Goal: Information Seeking & Learning: Understand process/instructions

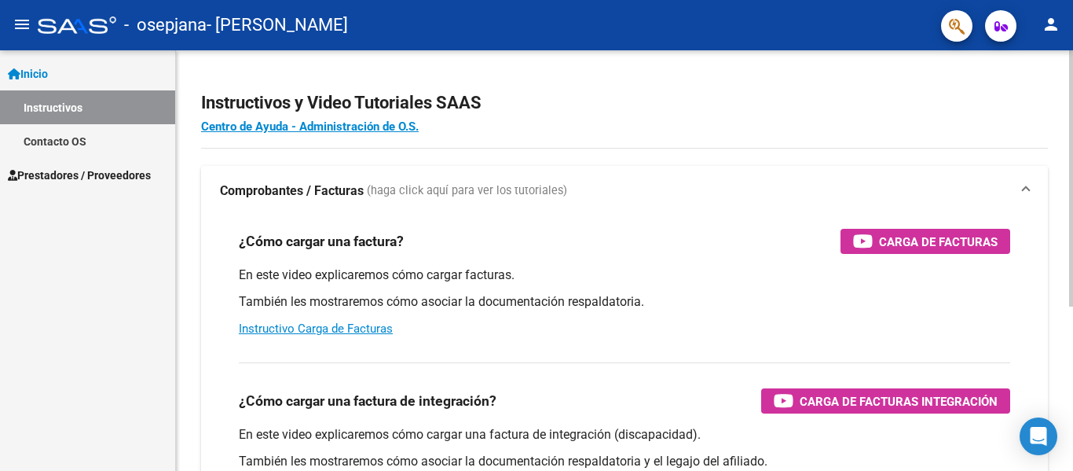
scroll to position [269, 0]
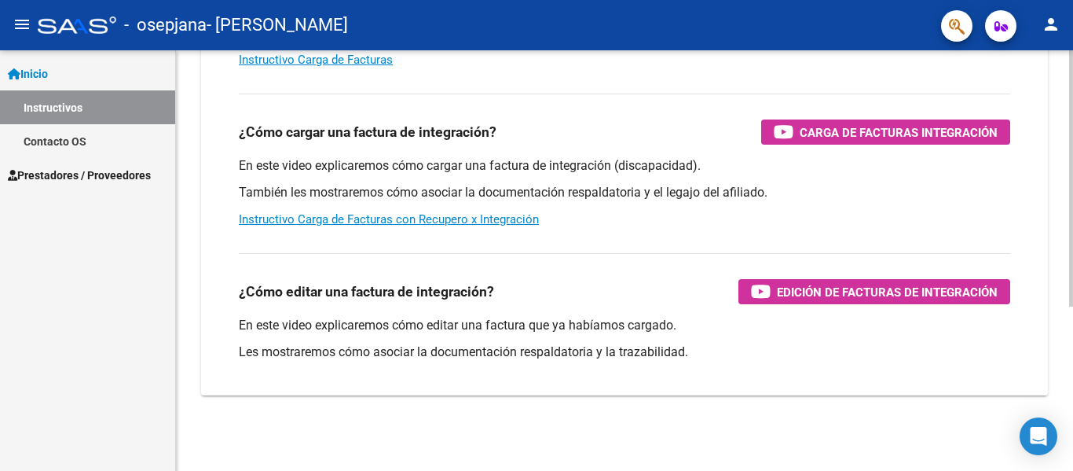
click at [1072, 458] on div at bounding box center [1072, 260] width 4 height 420
click at [1072, 458] on div at bounding box center [1072, 343] width 4 height 256
click at [510, 223] on link "Instructivo Carga de Facturas con Recupero x Integración" at bounding box center [389, 219] width 300 height 14
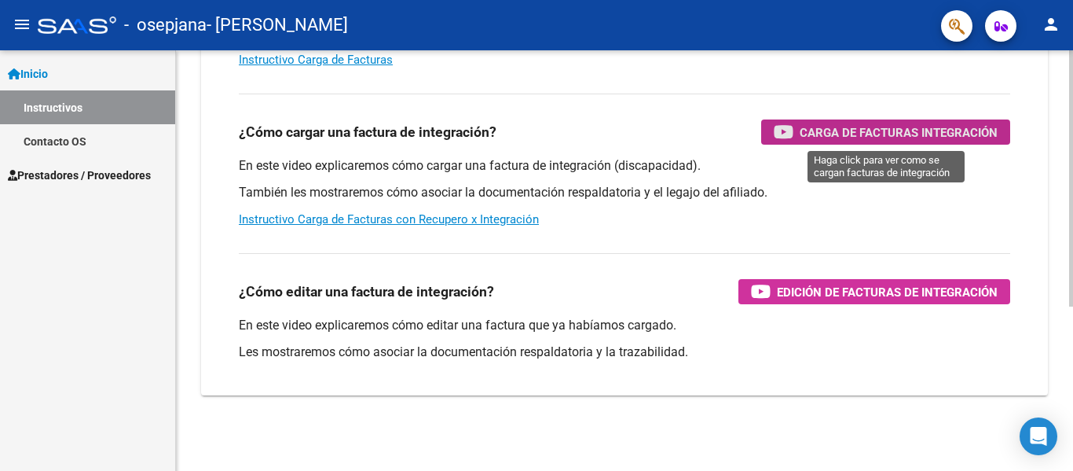
click at [829, 135] on span "Carga de Facturas Integración" at bounding box center [899, 133] width 198 height 20
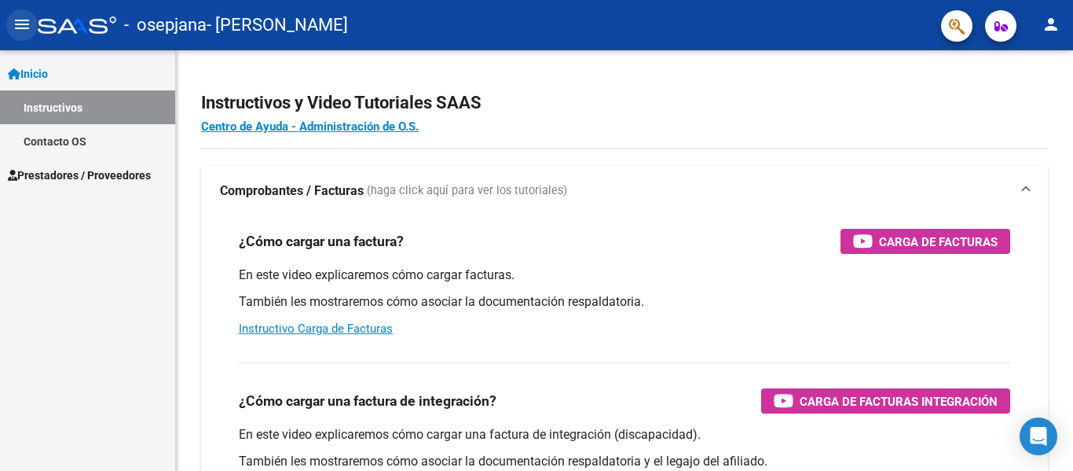
click at [18, 25] on mat-icon "menu" at bounding box center [22, 24] width 19 height 19
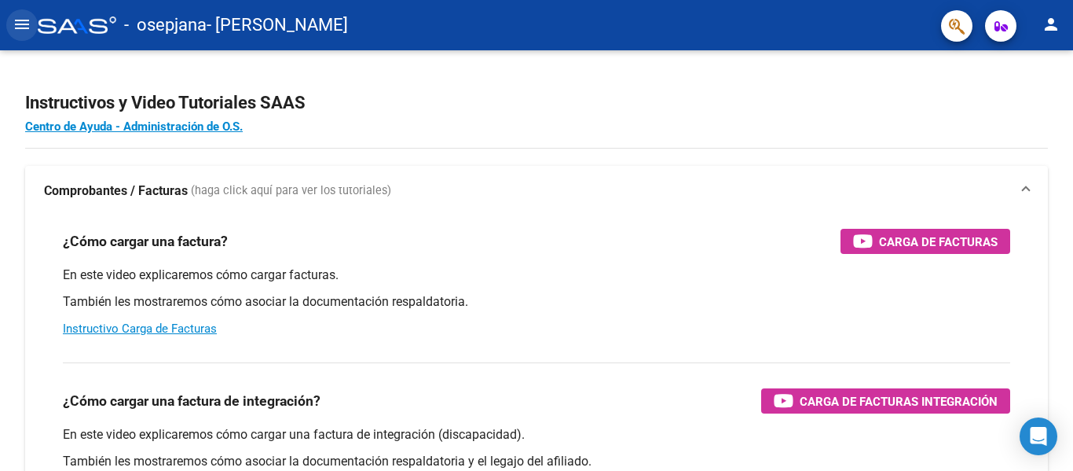
click at [18, 25] on mat-icon "menu" at bounding box center [22, 24] width 19 height 19
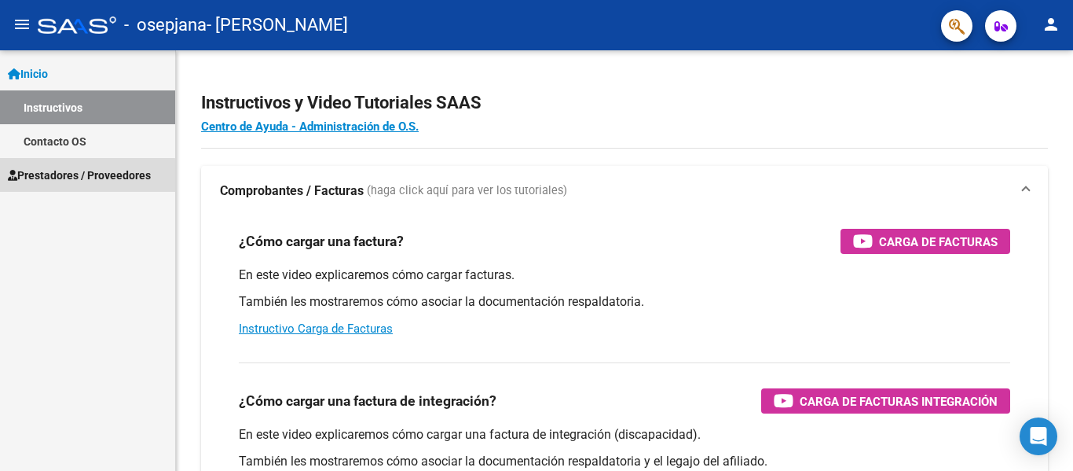
click at [64, 177] on span "Prestadores / Proveedores" at bounding box center [79, 175] width 143 height 17
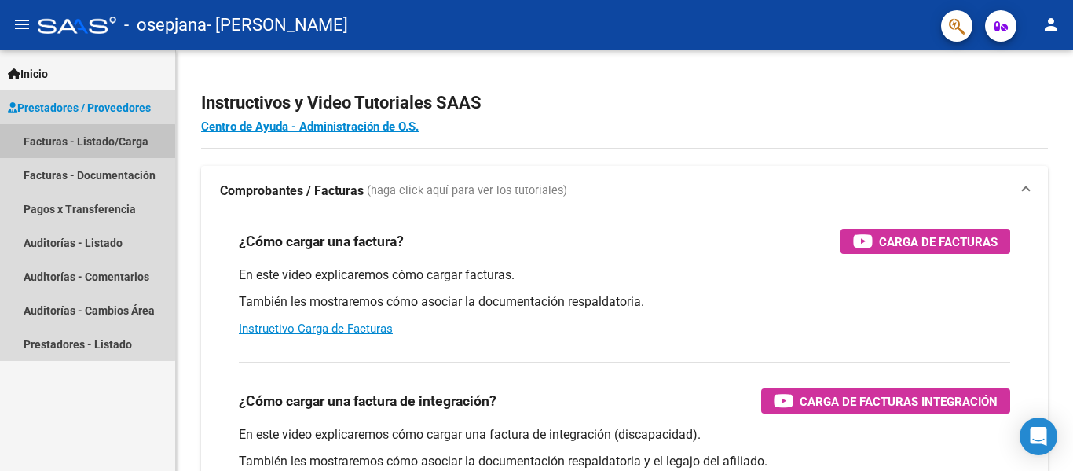
click at [82, 141] on link "Facturas - Listado/Carga" at bounding box center [87, 141] width 175 height 34
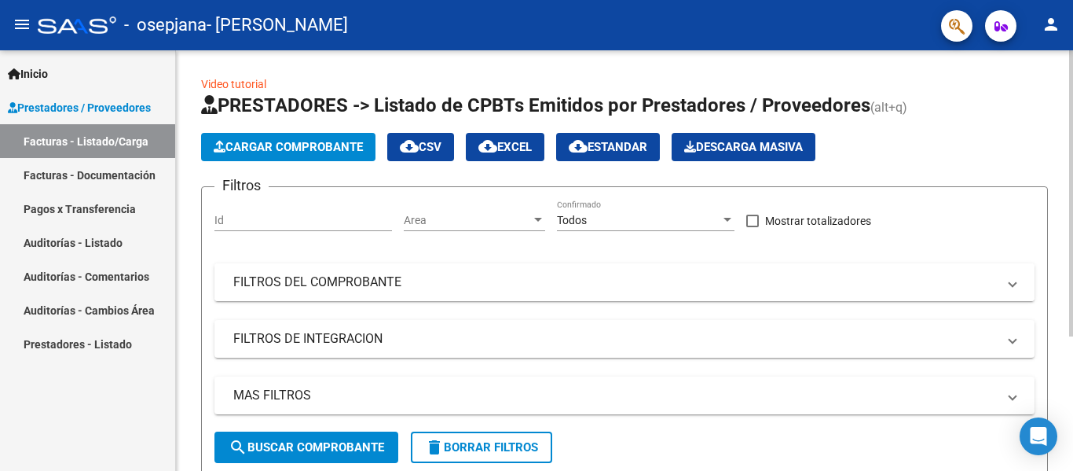
click at [1011, 290] on span at bounding box center [1013, 281] width 6 height 17
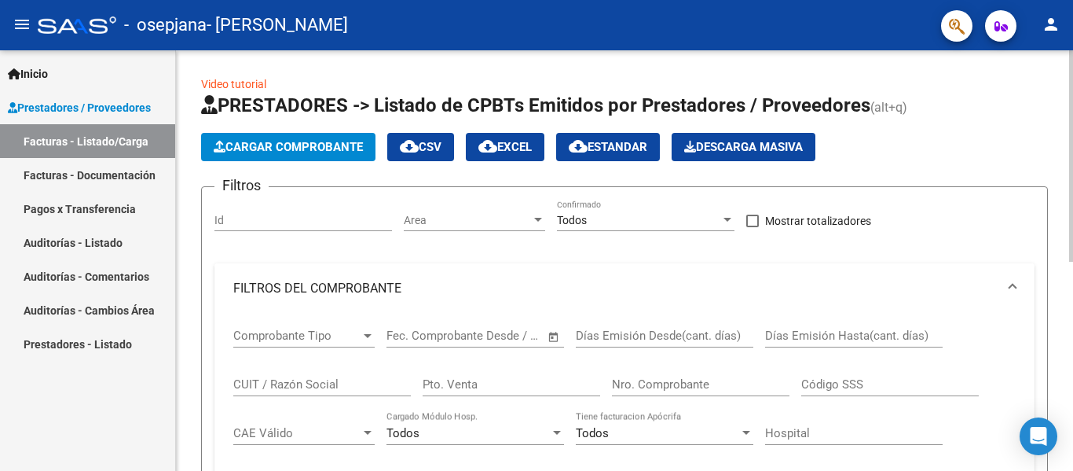
scroll to position [417, 0]
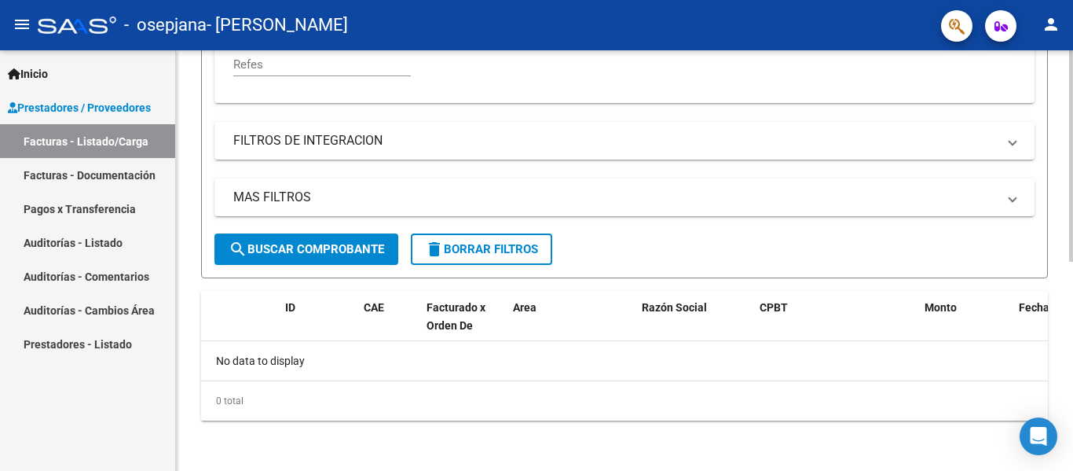
click at [1061, 344] on div at bounding box center [1072, 260] width 4 height 420
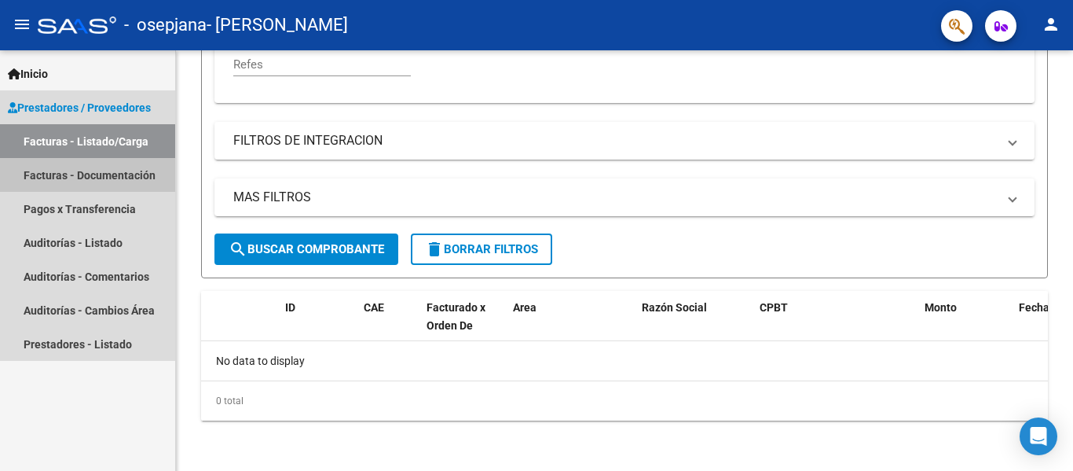
click at [134, 178] on link "Facturas - Documentación" at bounding box center [87, 175] width 175 height 34
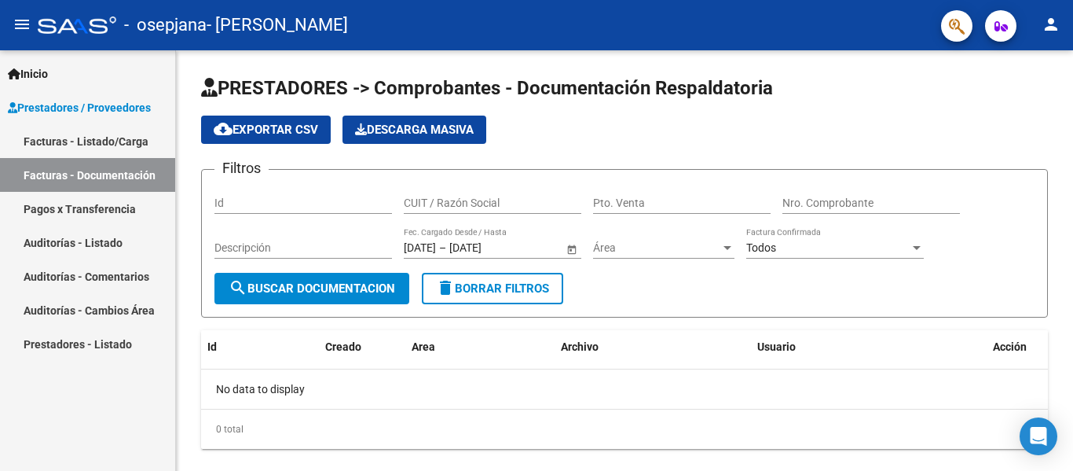
click at [133, 207] on link "Pagos x Transferencia" at bounding box center [87, 209] width 175 height 34
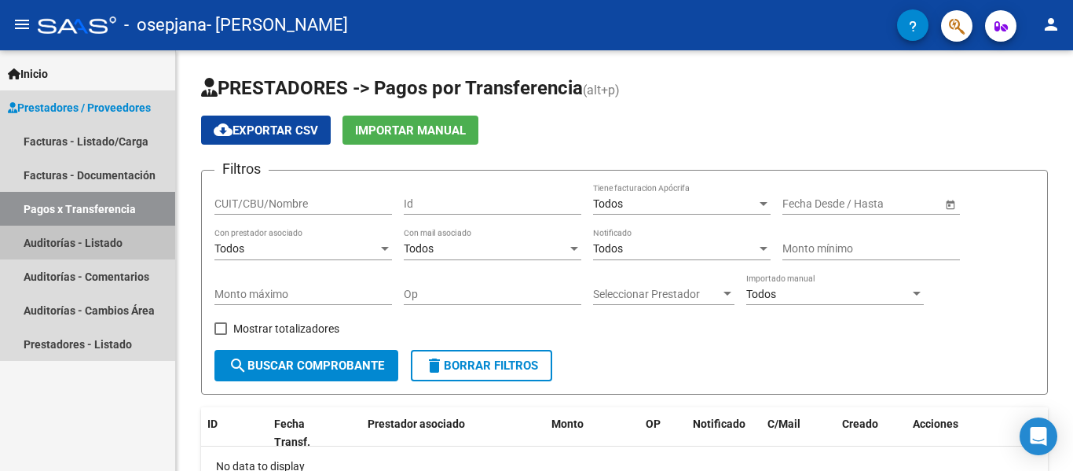
click at [117, 244] on link "Auditorías - Listado" at bounding box center [87, 243] width 175 height 34
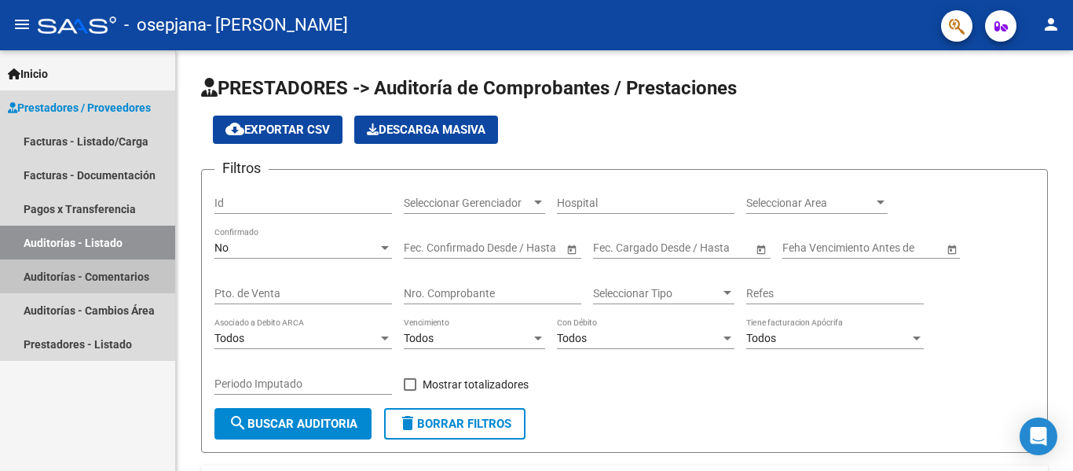
click at [115, 274] on link "Auditorías - Comentarios" at bounding box center [87, 276] width 175 height 34
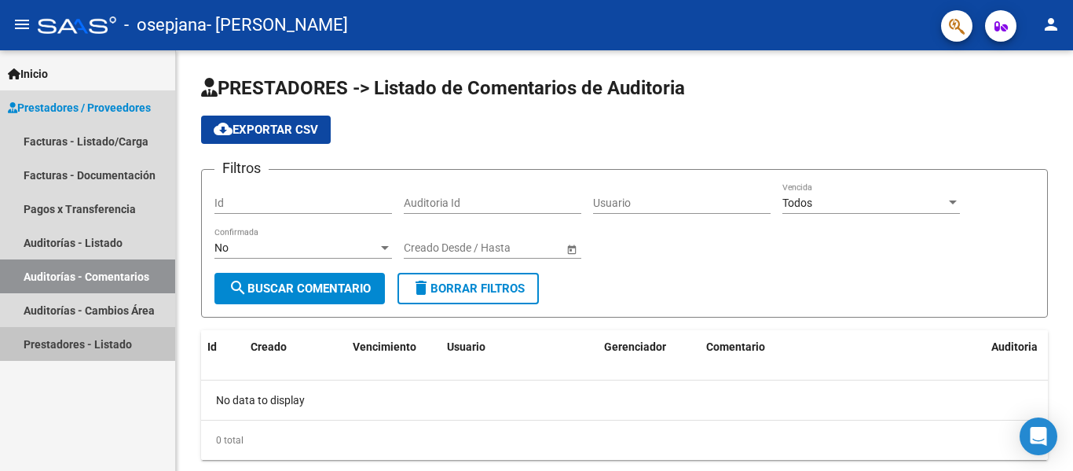
click at [100, 336] on link "Prestadores - Listado" at bounding box center [87, 344] width 175 height 34
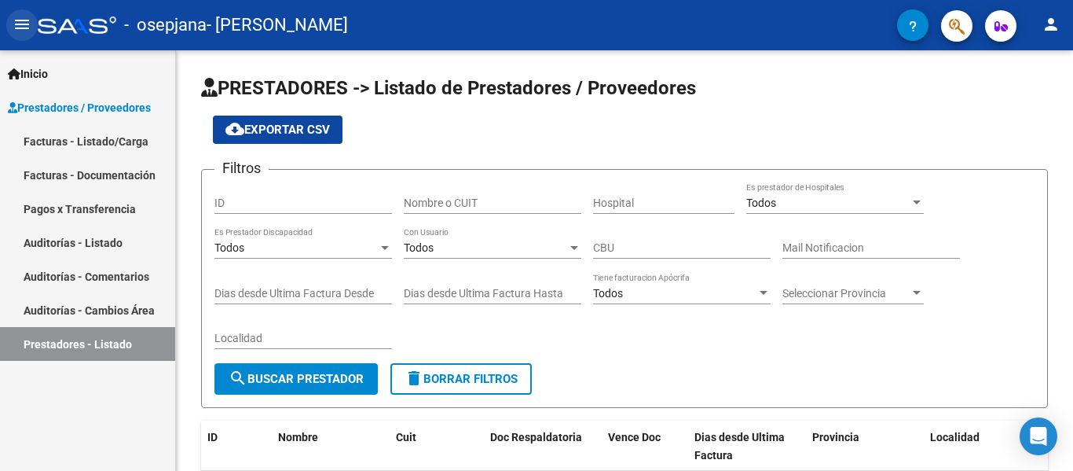
click at [28, 37] on button "menu" at bounding box center [21, 24] width 31 height 31
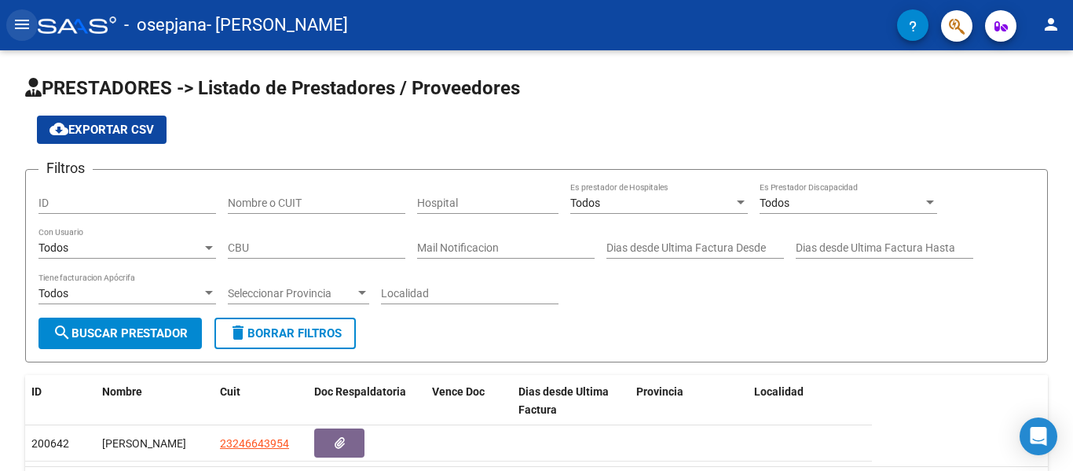
click at [28, 37] on button "menu" at bounding box center [21, 24] width 31 height 31
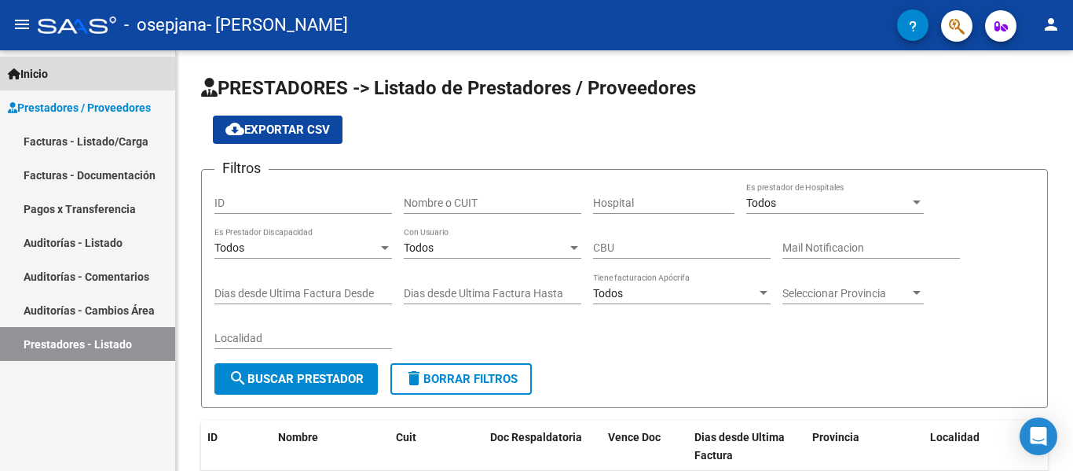
click at [39, 73] on span "Inicio" at bounding box center [28, 73] width 40 height 17
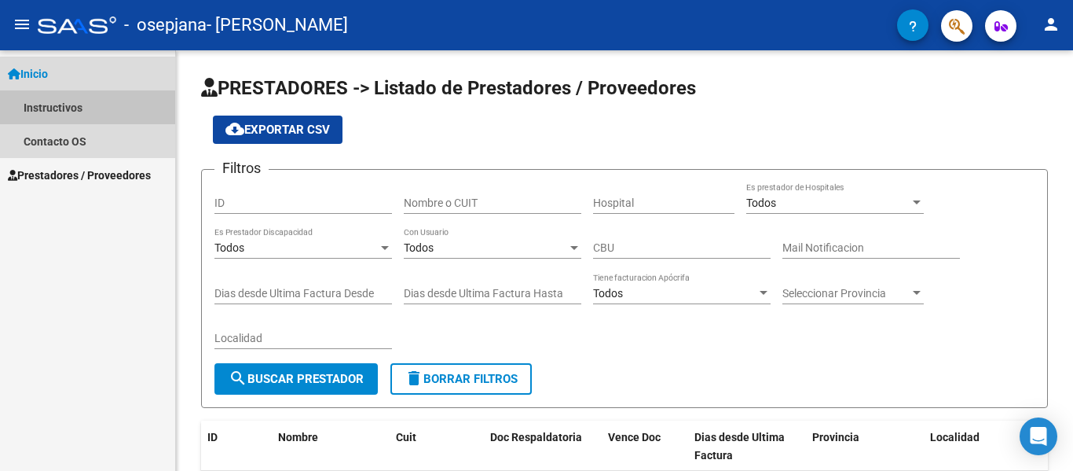
click at [52, 109] on link "Instructivos" at bounding box center [87, 107] width 175 height 34
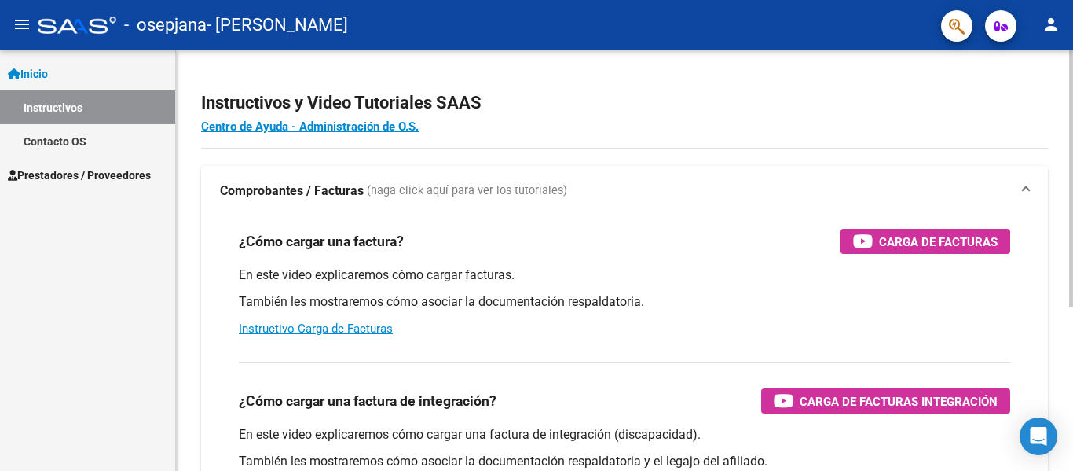
scroll to position [269, 0]
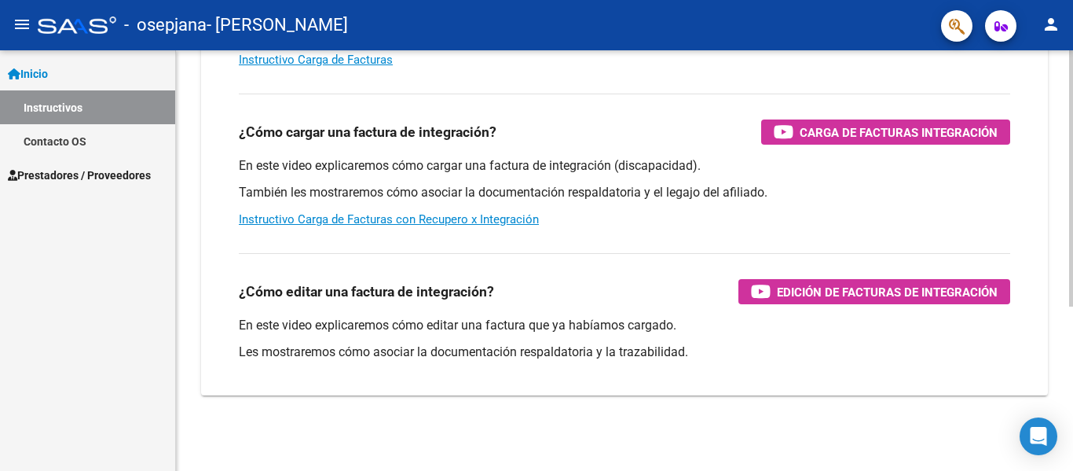
click at [1061, 457] on div at bounding box center [1072, 260] width 4 height 420
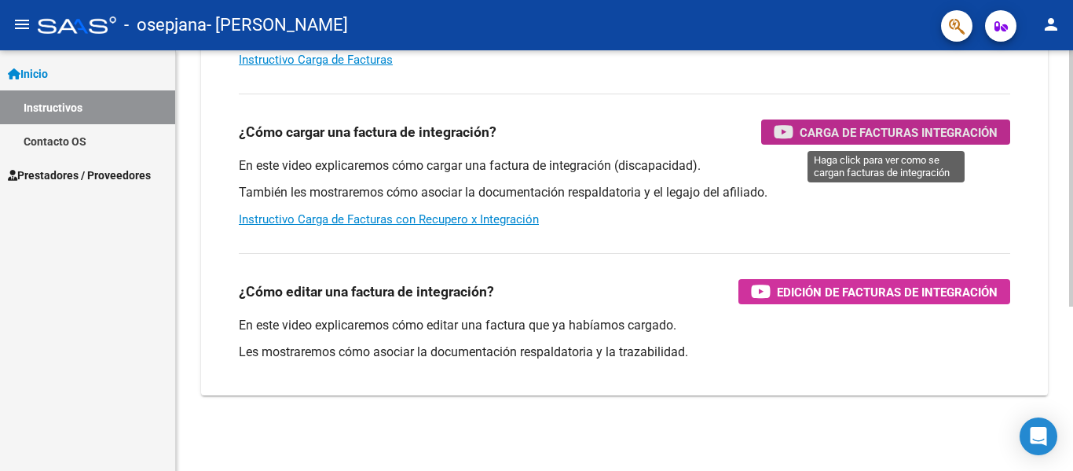
click at [918, 134] on span "Carga de Facturas Integración" at bounding box center [899, 133] width 198 height 20
